Goal: Task Accomplishment & Management: Manage account settings

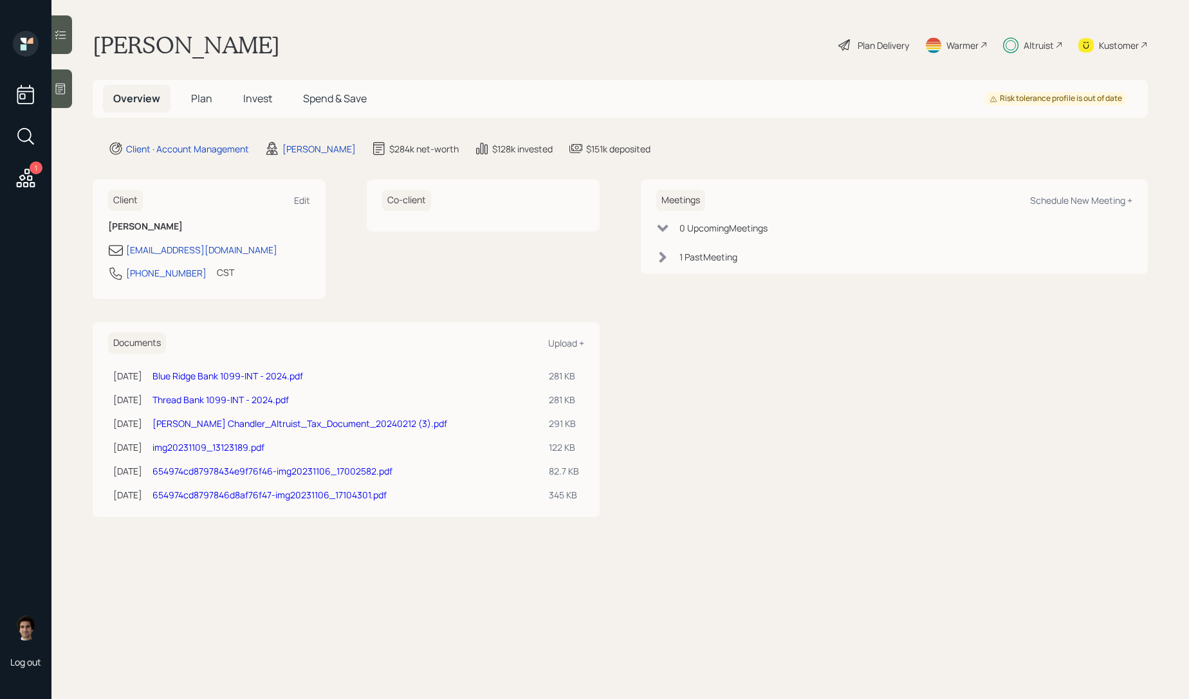
click at [311, 100] on span "Spend & Save" at bounding box center [335, 98] width 64 height 14
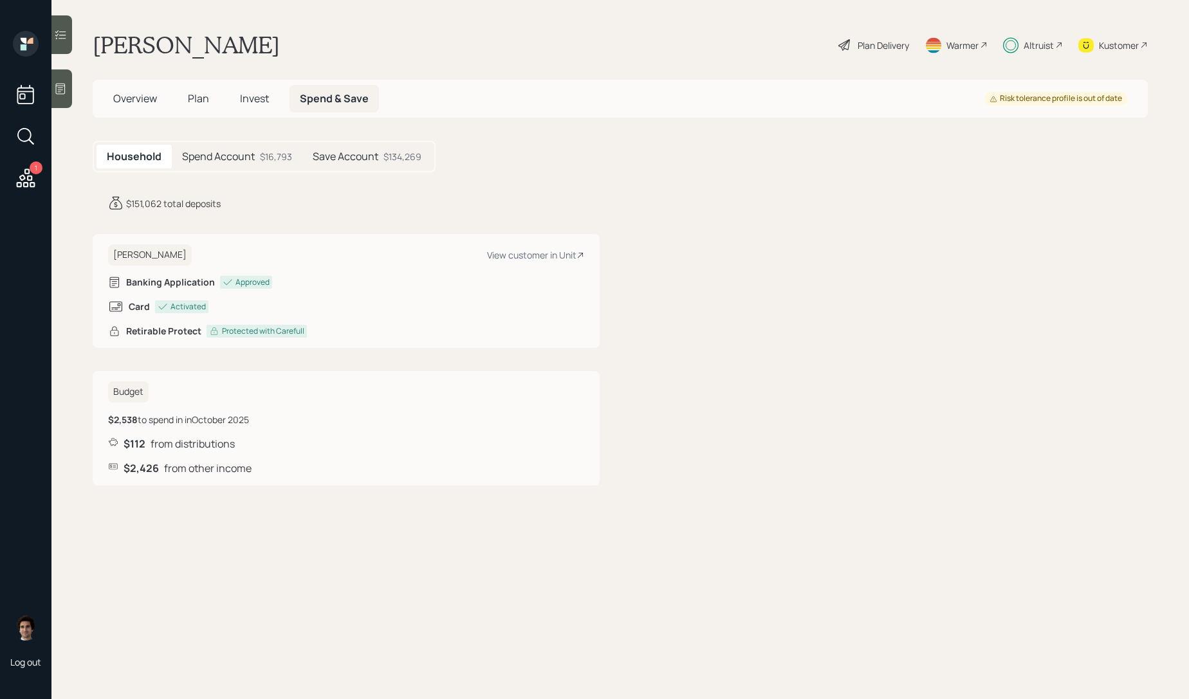
click at [893, 37] on div "Plan Delivery" at bounding box center [873, 45] width 73 height 28
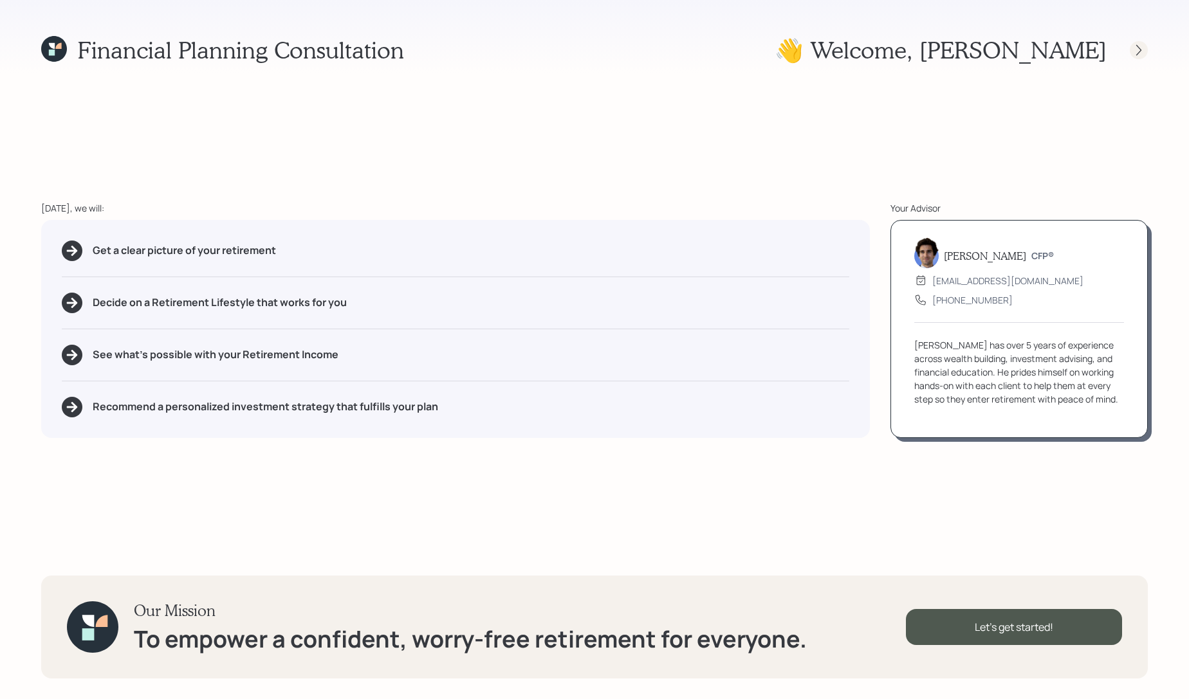
click at [1137, 51] on icon at bounding box center [1138, 50] width 13 height 13
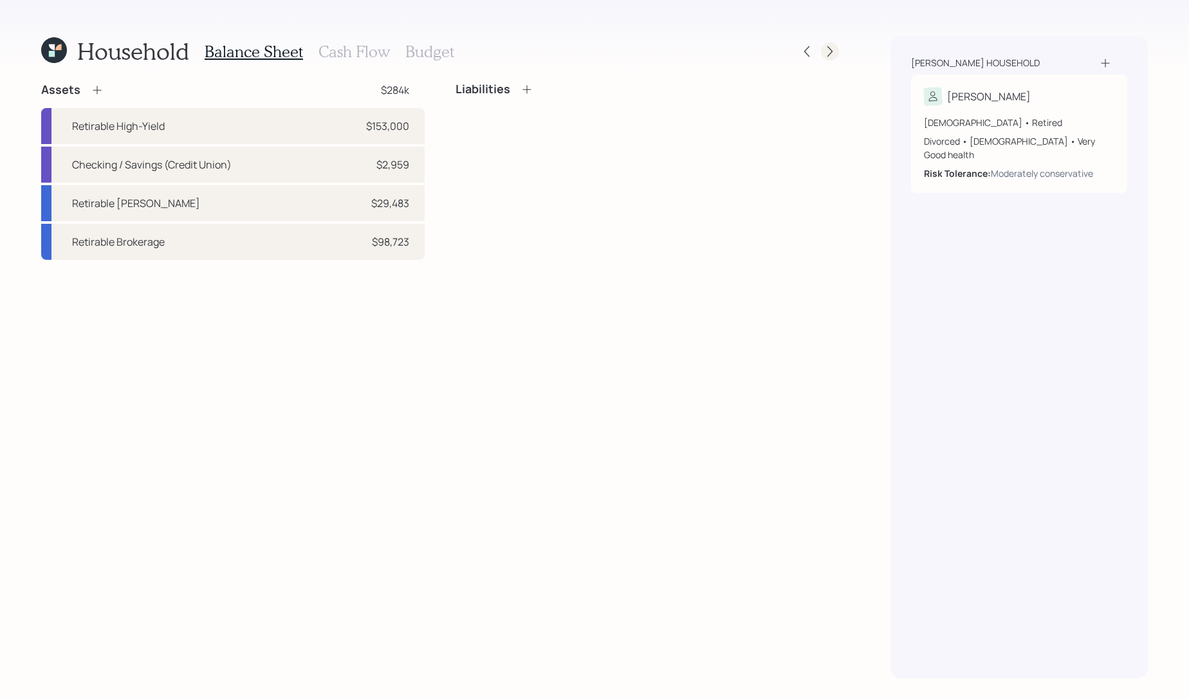
click at [836, 52] on icon at bounding box center [829, 51] width 13 height 13
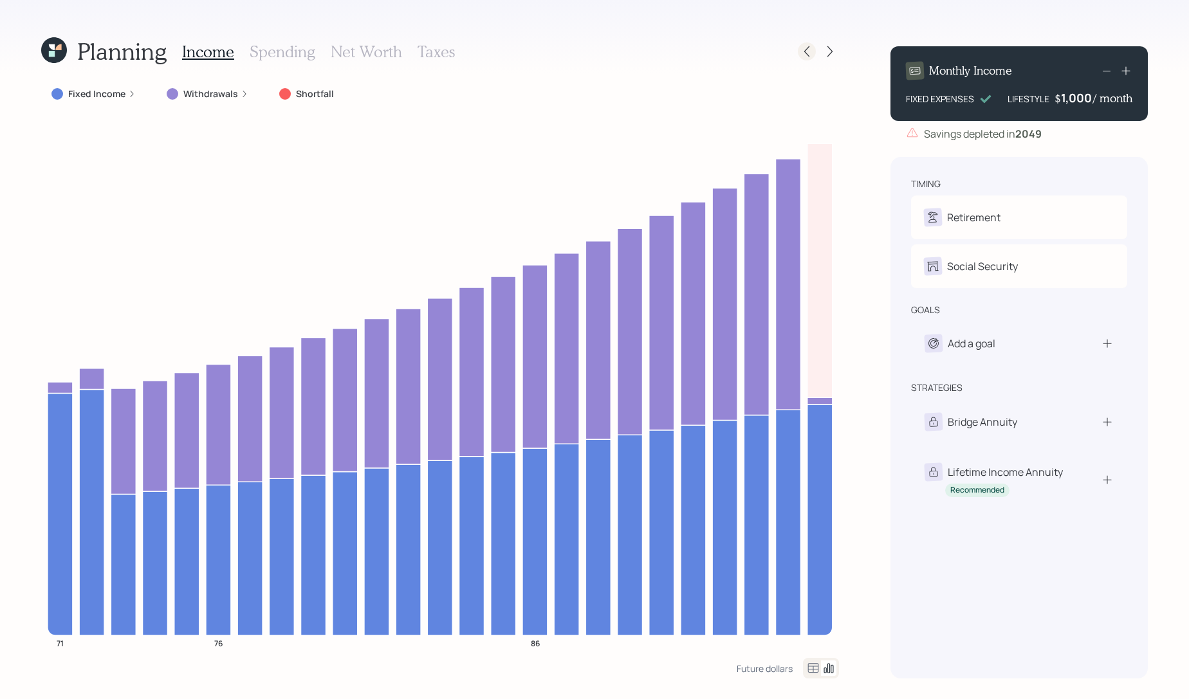
click at [800, 51] on icon at bounding box center [806, 51] width 13 height 13
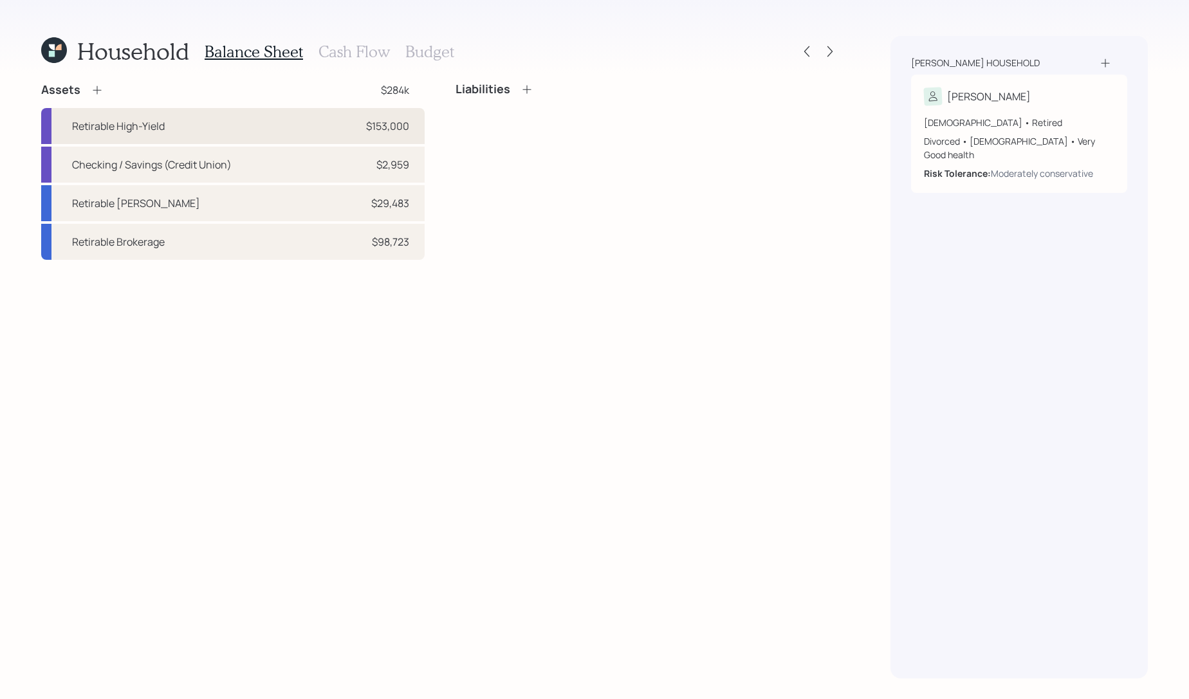
click at [193, 120] on div "Retirable High-Yield $153,000" at bounding box center [232, 126] width 383 height 36
select select "cash"
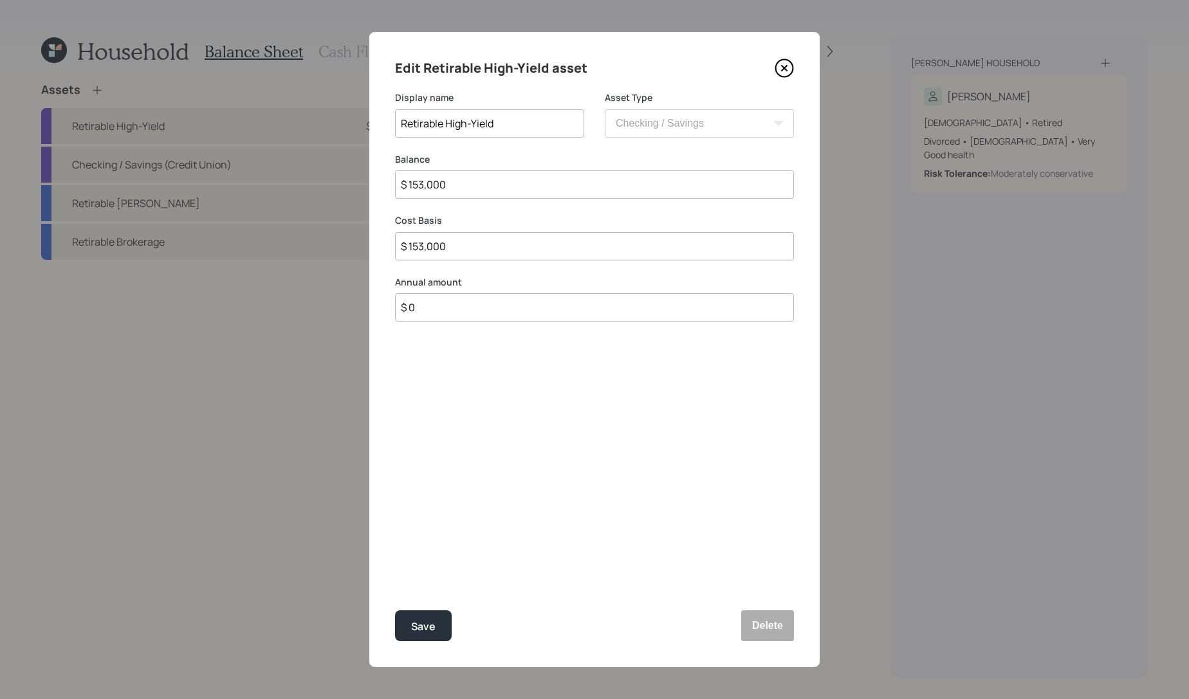
click at [788, 65] on icon at bounding box center [783, 68] width 19 height 19
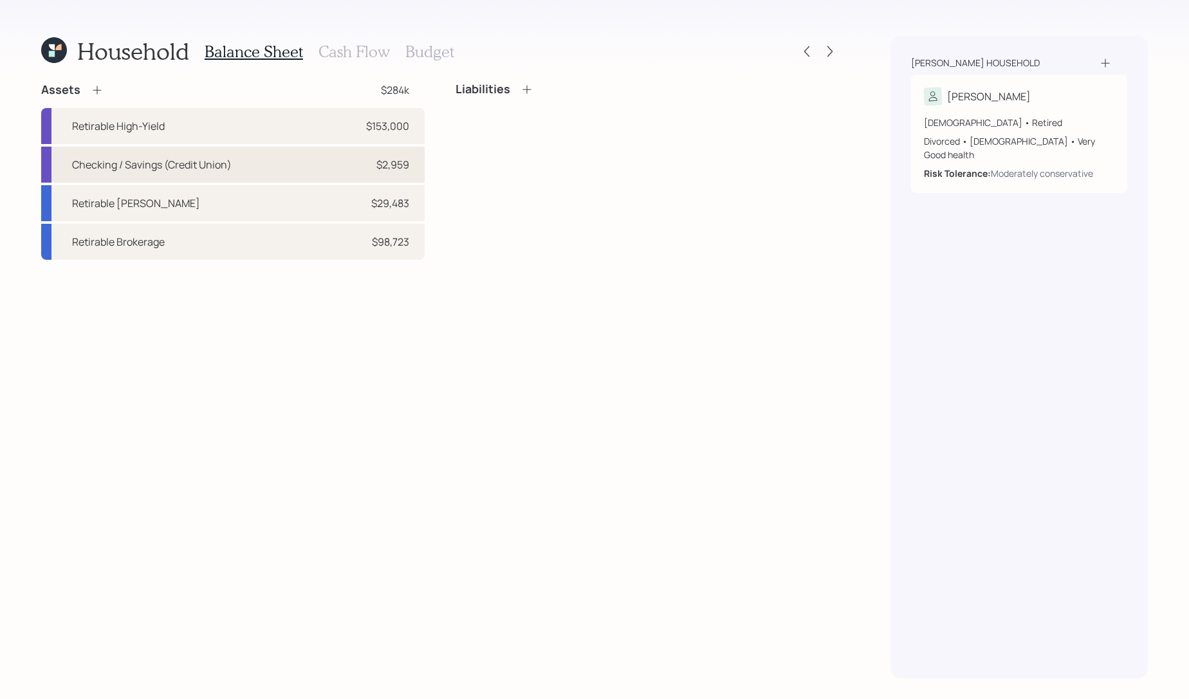
click at [307, 165] on div "Checking / Savings (Credit Union) $2,959" at bounding box center [232, 165] width 383 height 36
select select "cash"
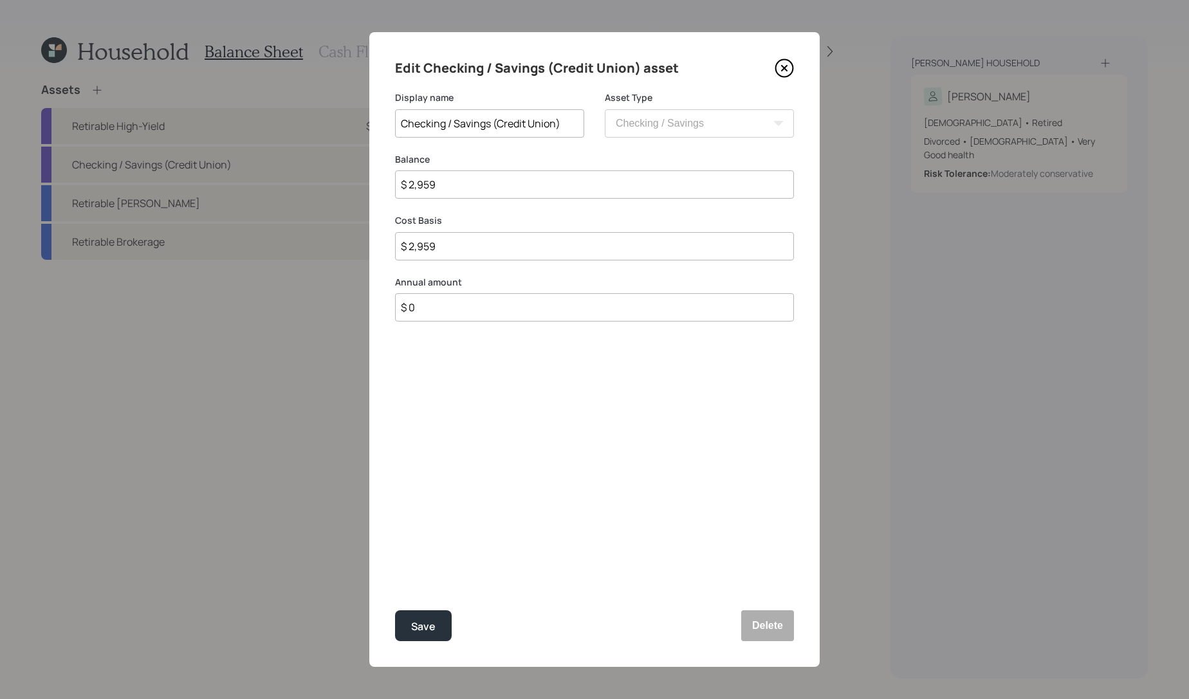
click at [791, 60] on icon at bounding box center [783, 68] width 19 height 19
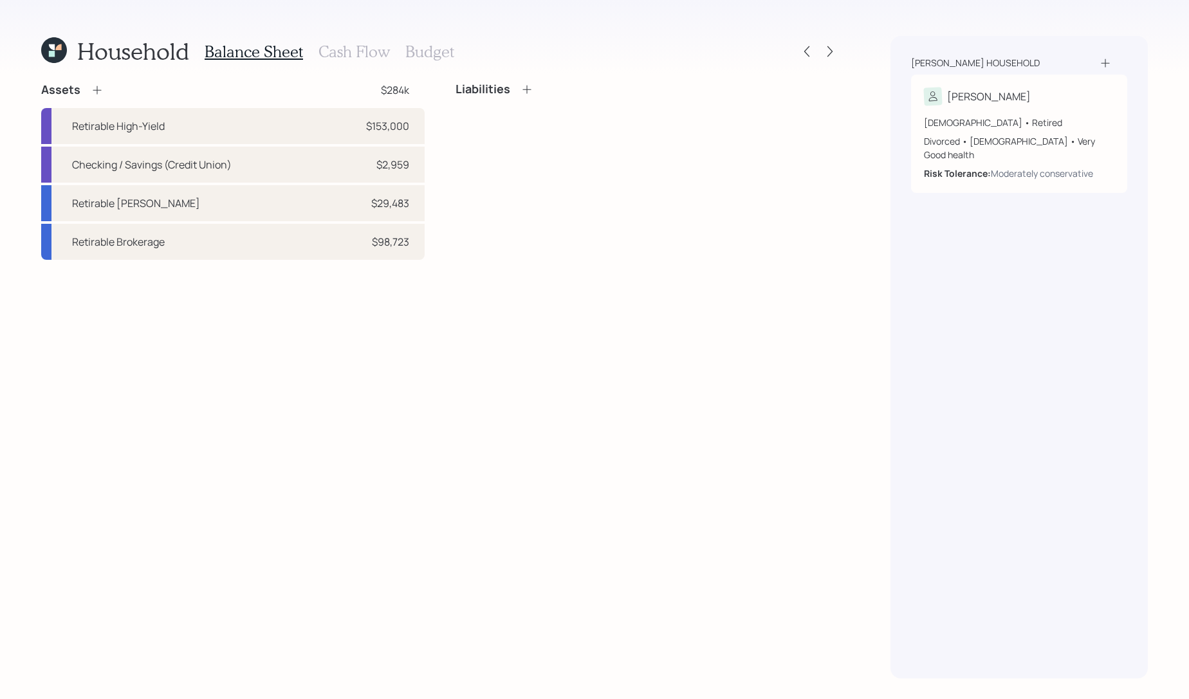
click at [818, 48] on div at bounding box center [818, 51] width 41 height 18
click at [827, 48] on icon at bounding box center [829, 51] width 13 height 13
